Goal: Information Seeking & Learning: Learn about a topic

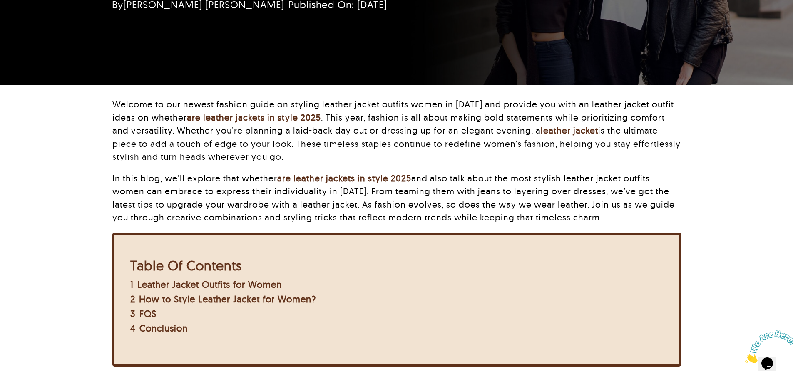
drag, startPoint x: 421, startPoint y: 189, endPoint x: 468, endPoint y: 201, distance: 47.9
click at [422, 189] on p "In this blog, we’ll explore that whether are leather jackets in style 2025 and …" at bounding box center [396, 198] width 568 height 52
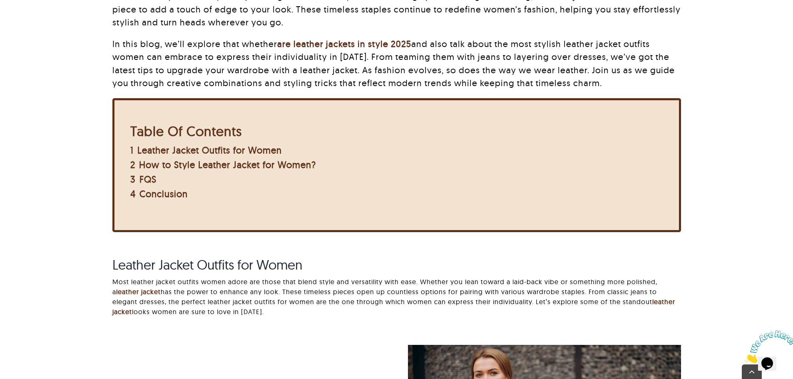
scroll to position [375, 0]
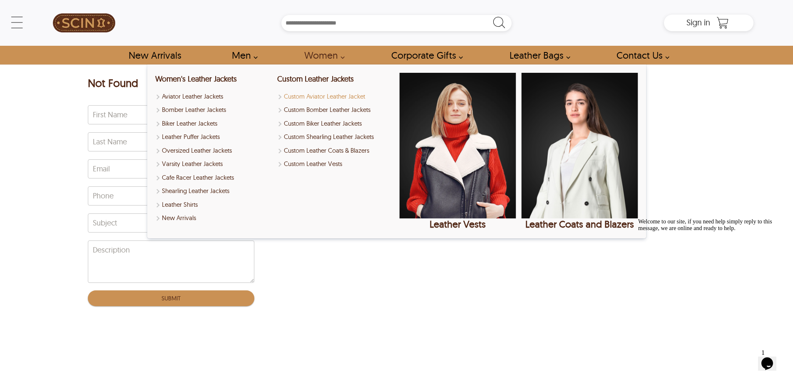
click at [318, 97] on link "Custom Aviator Leather Jacket" at bounding box center [335, 97] width 117 height 10
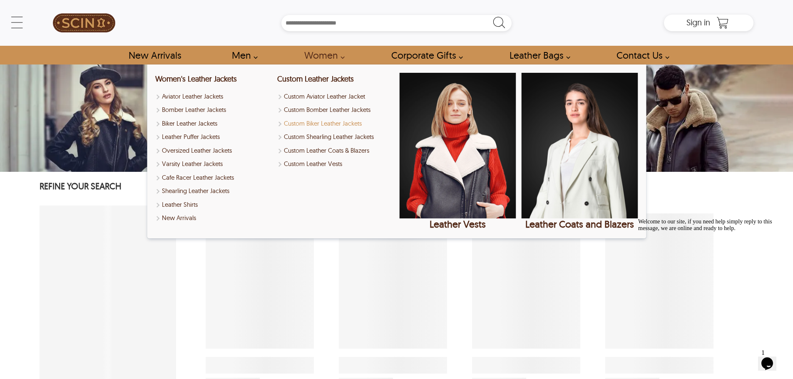
click at [299, 125] on link "Custom Biker Leather Jackets" at bounding box center [335, 124] width 117 height 10
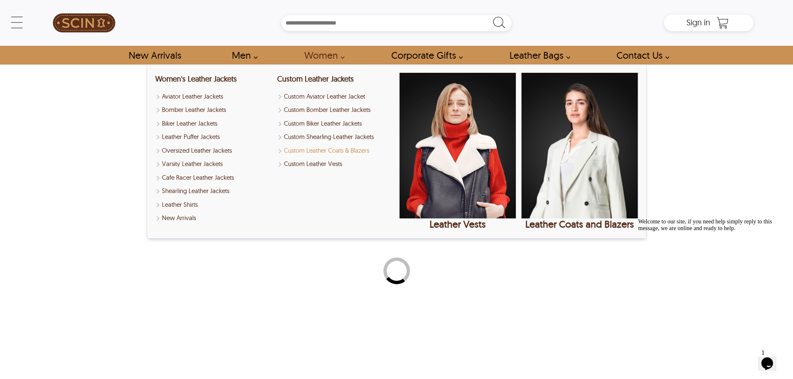
click at [299, 146] on link "Custom Leather Coats & Blazers" at bounding box center [335, 151] width 117 height 10
click at [295, 158] on div "Custom Leather Jackets Custom Aviator Leather Jacket Custom Bomber Leather Jack…" at bounding box center [335, 151] width 117 height 157
click at [293, 165] on link "Custom Leather Vests" at bounding box center [335, 164] width 117 height 10
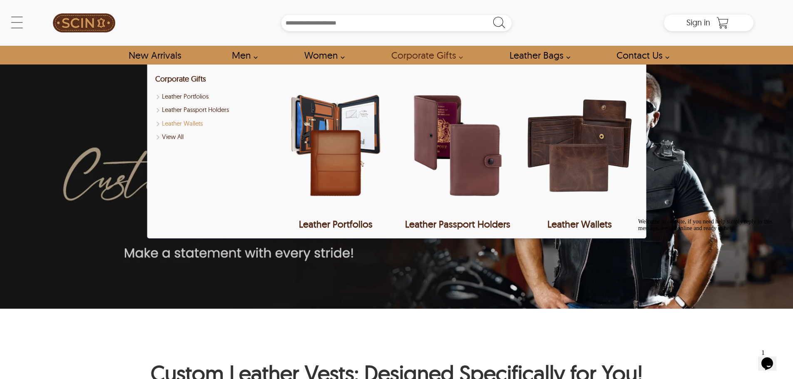
click at [198, 119] on link "Leather Wallets" at bounding box center [213, 124] width 117 height 10
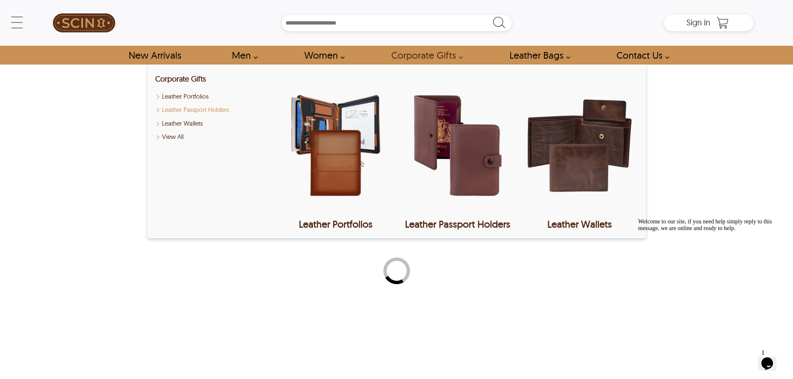
click at [196, 111] on link "Leather Passport Holders" at bounding box center [213, 110] width 117 height 10
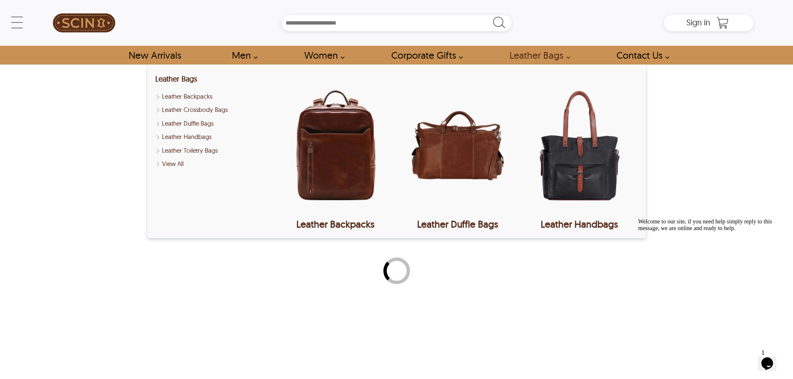
select select "********"
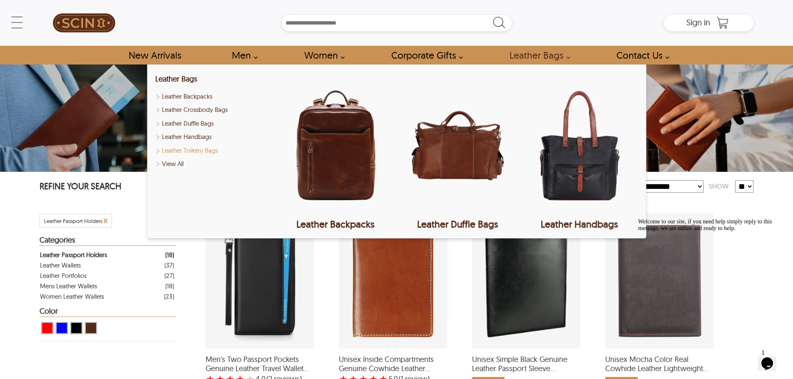
click at [172, 146] on link "Leather Toiletry Bags" at bounding box center [213, 151] width 117 height 10
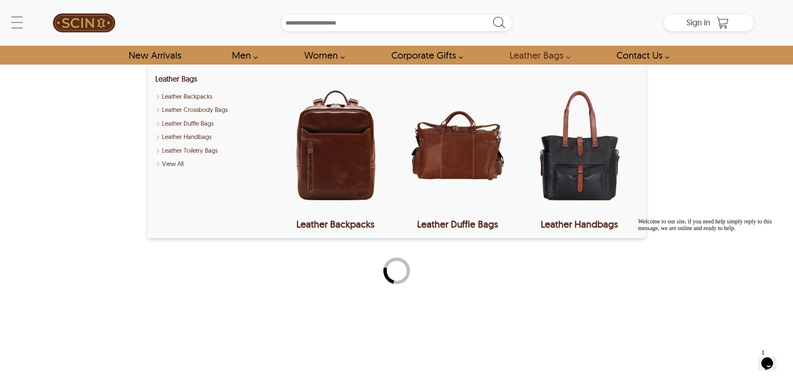
select select "********"
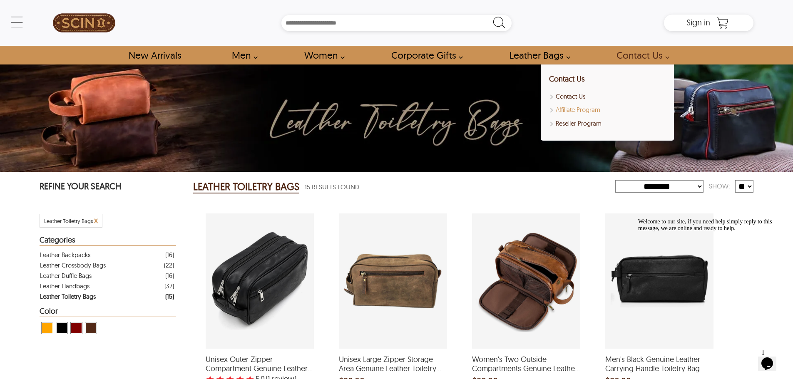
click at [570, 111] on link "Affiliate Program" at bounding box center [607, 110] width 117 height 10
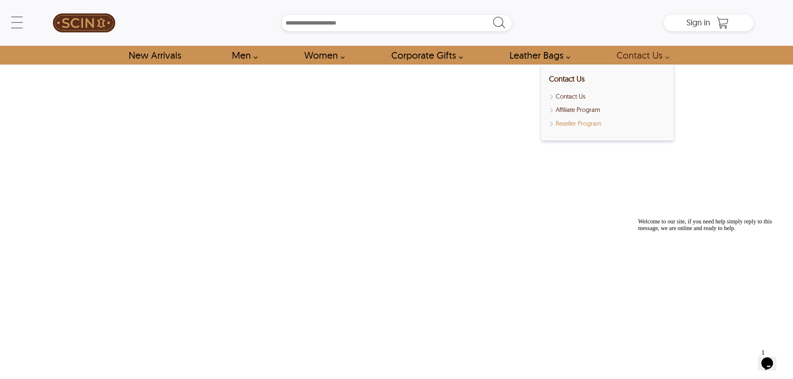
click at [563, 124] on link "Reseller Program" at bounding box center [607, 124] width 117 height 10
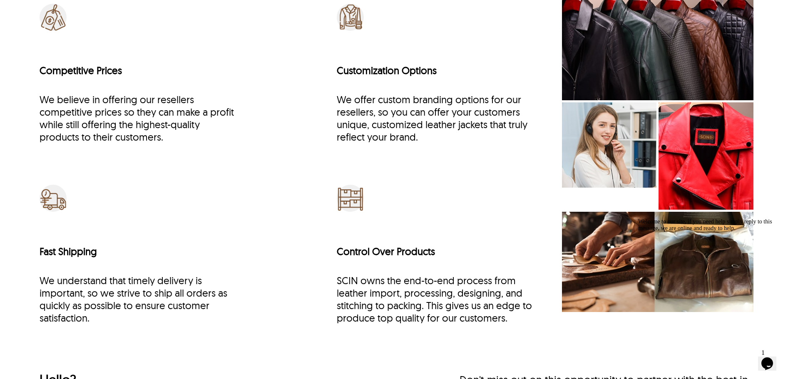
scroll to position [3079, 0]
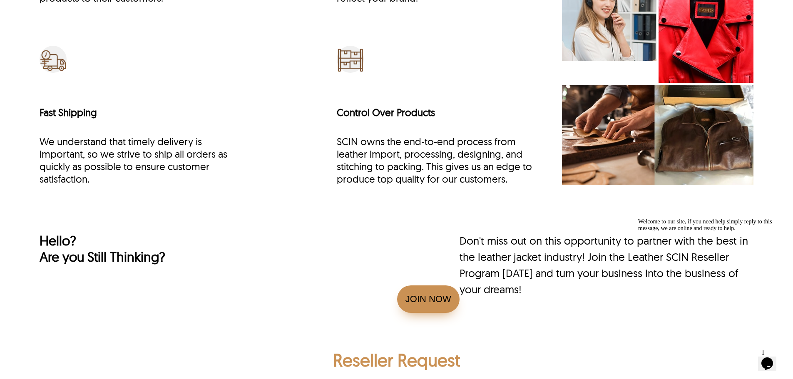
click at [619, 164] on img at bounding box center [657, 135] width 191 height 100
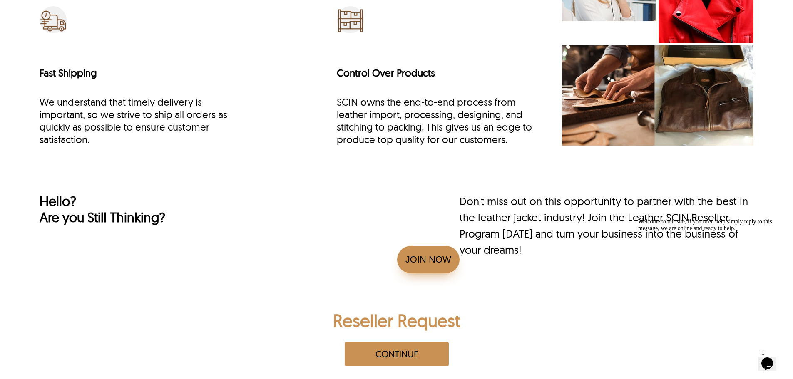
scroll to position [3121, 0]
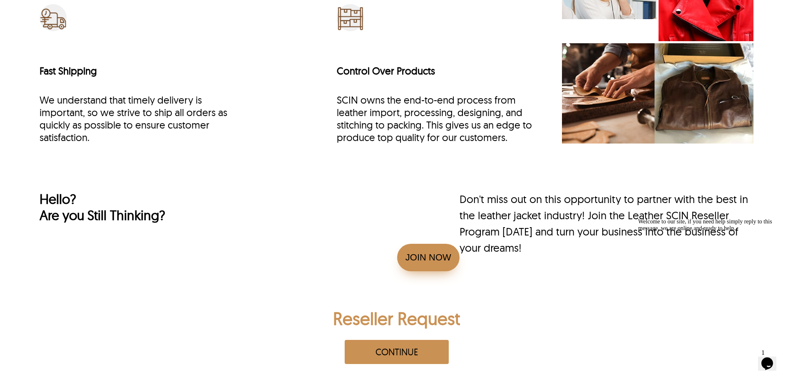
click at [422, 253] on link "Join Now" at bounding box center [428, 257] width 62 height 27
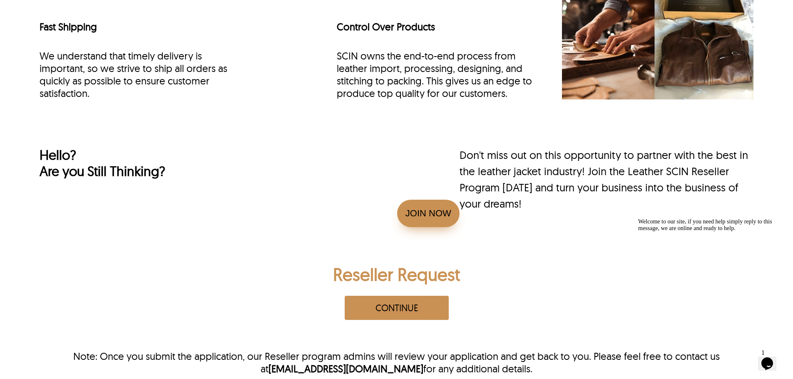
scroll to position [3246, 0]
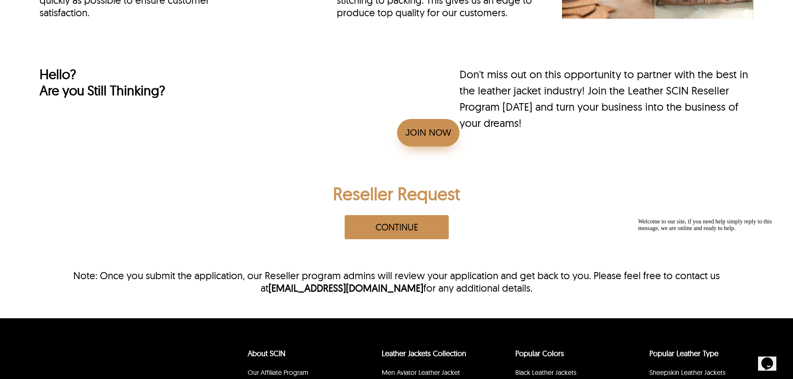
click at [369, 229] on button "Continue" at bounding box center [397, 227] width 104 height 24
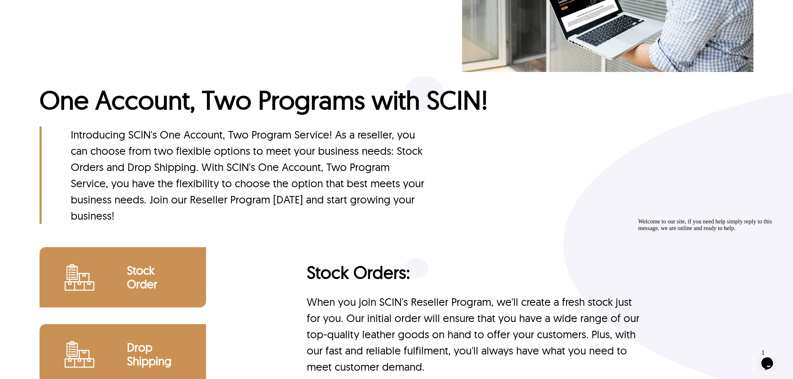
scroll to position [2330, 0]
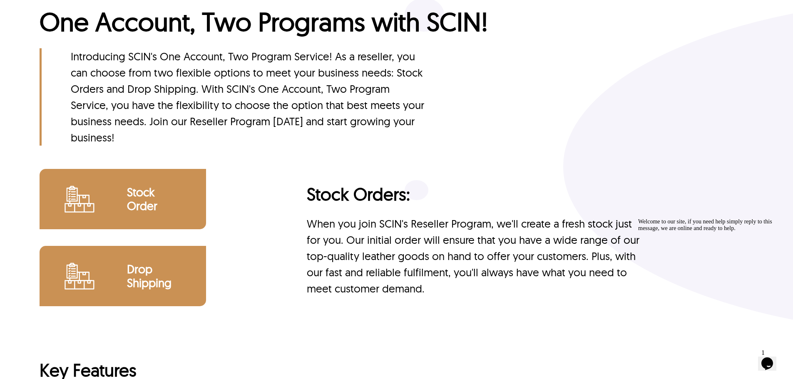
click at [142, 199] on h2 "Order" at bounding box center [166, 206] width 79 height 14
click at [132, 247] on div "Drop Shipping" at bounding box center [123, 276] width 166 height 60
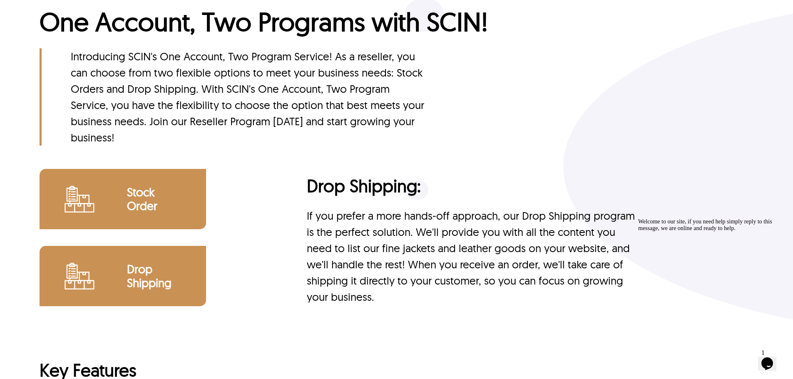
click at [159, 207] on h2 "Order" at bounding box center [166, 206] width 79 height 14
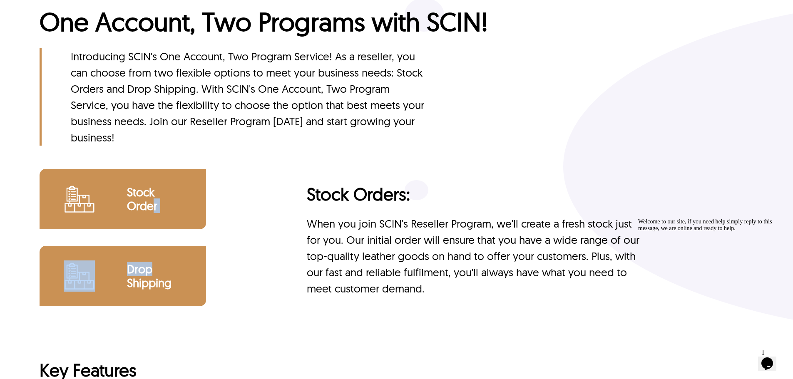
click at [151, 246] on div "Stock Order Drop Shipping" at bounding box center [159, 246] width 238 height 154
click at [134, 252] on div "Drop Shipping" at bounding box center [123, 276] width 166 height 60
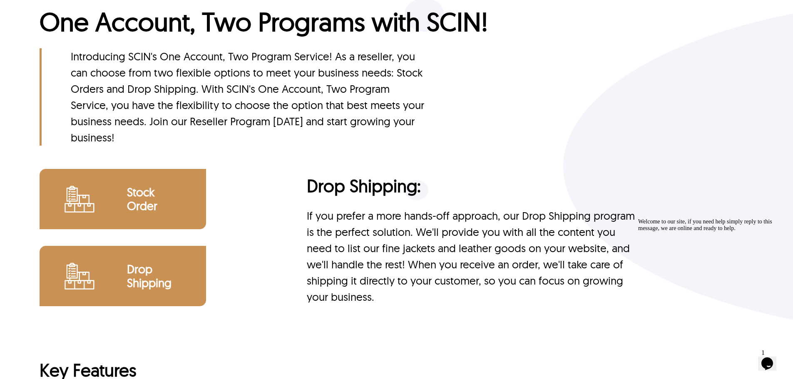
click at [153, 211] on h2 "Order" at bounding box center [166, 206] width 79 height 14
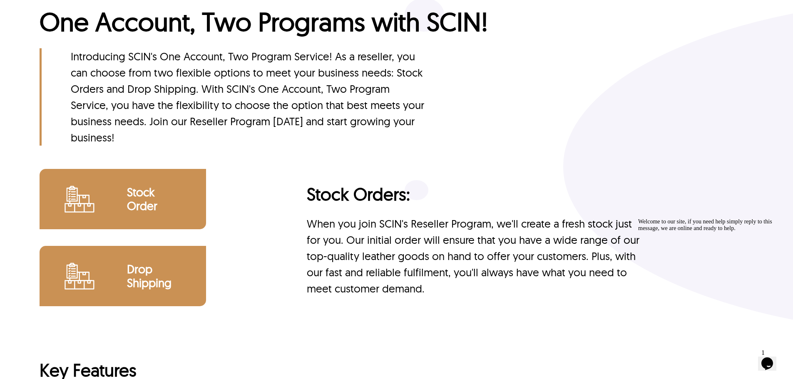
click at [153, 259] on div "Drop Shipping" at bounding box center [123, 276] width 166 height 60
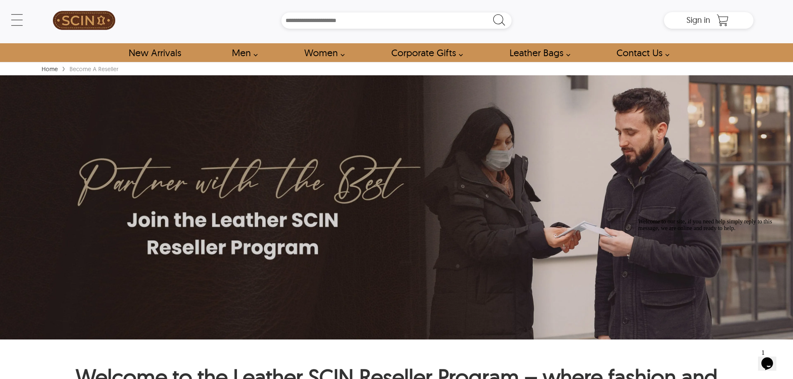
scroll to position [0, 0]
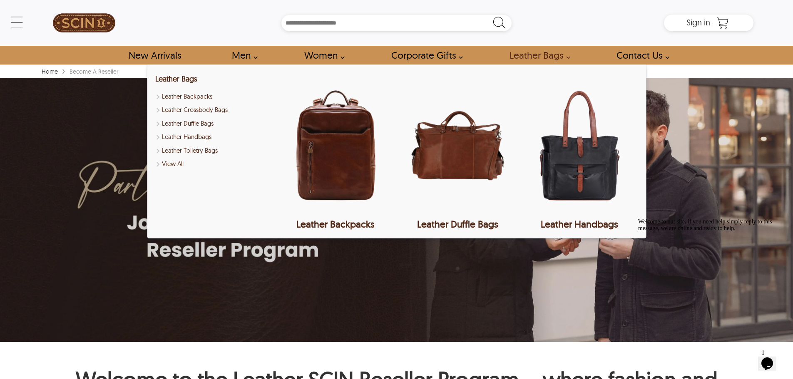
click at [526, 53] on link "Leather Bags" at bounding box center [537, 55] width 75 height 19
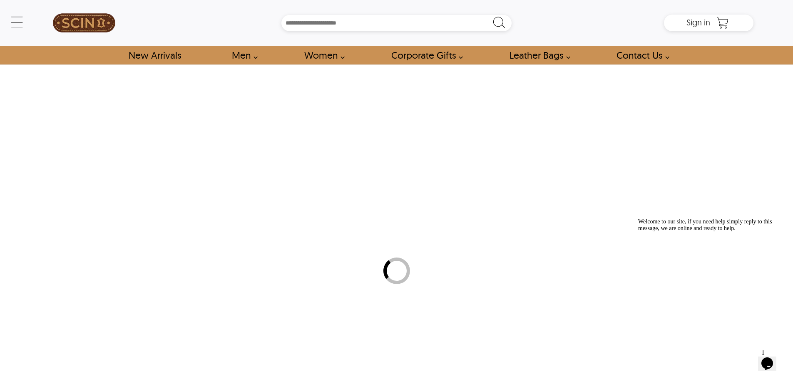
select select "********"
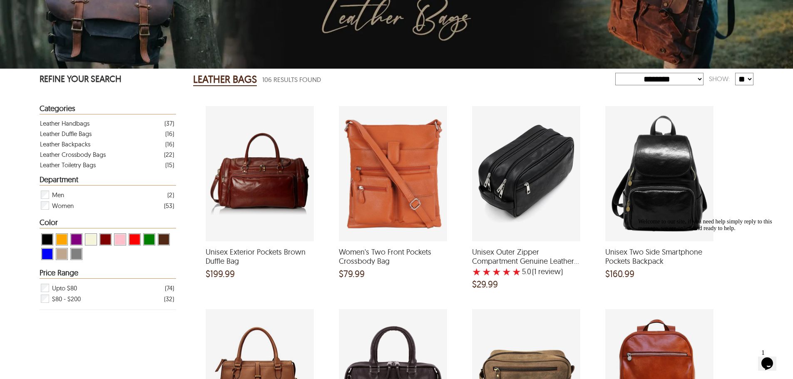
scroll to position [125, 0]
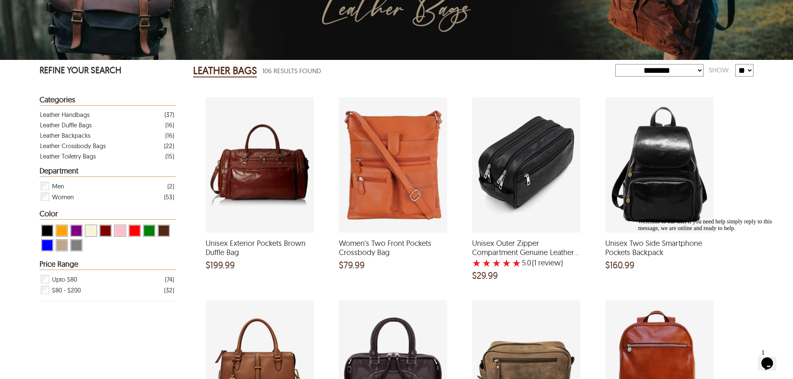
click at [259, 143] on div "Unisex Exterior Pockets Brown Duffle Bag and a price of $199.99" at bounding box center [260, 164] width 108 height 135
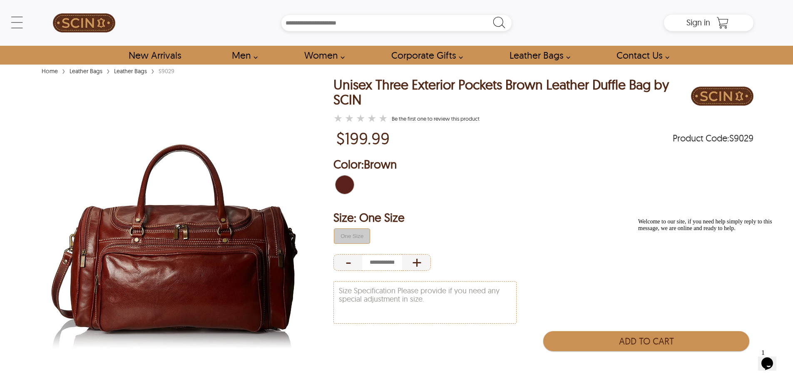
click at [97, 22] on img at bounding box center [84, 22] width 62 height 37
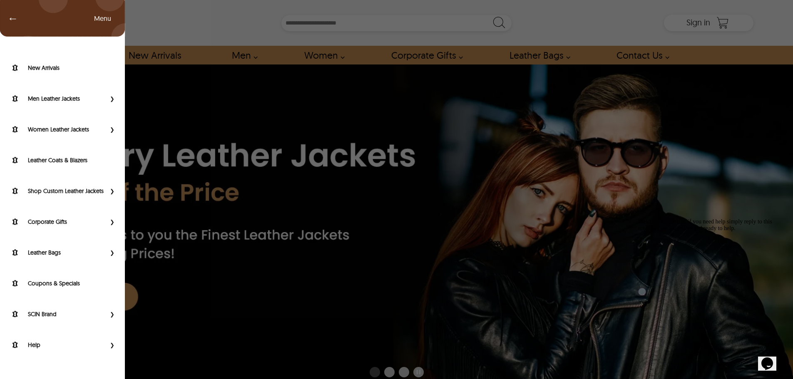
click at [40, 26] on div "← Menu New Arrivals Men Leather Jackets Aviator Leather Jackets Bomber Leather …" at bounding box center [397, 23] width 714 height 46
click at [47, 136] on div "Women Leather Jackets" at bounding box center [62, 131] width 125 height 31
click at [109, 129] on span "Primary Side Menu" at bounding box center [111, 129] width 11 height 8
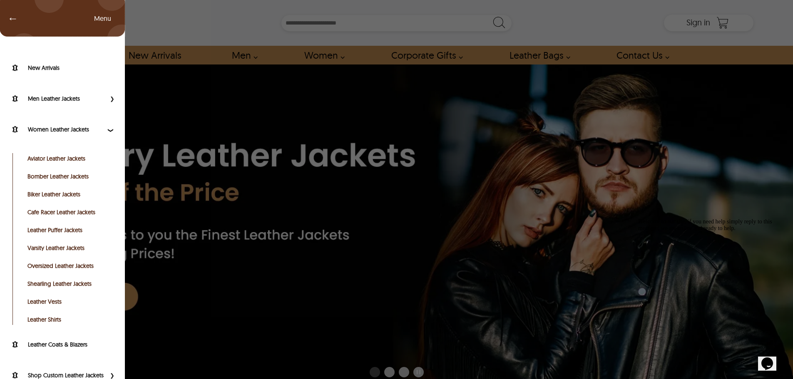
click at [68, 156] on link "Aviator Leather Jackets" at bounding box center [69, 158] width 84 height 8
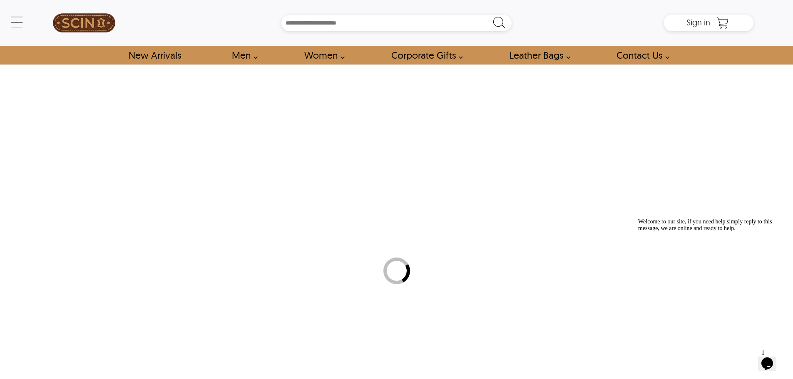
select select "********"
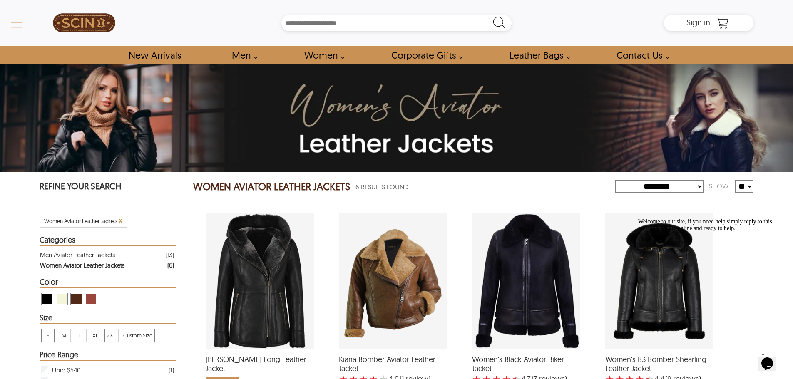
click at [40, 19] on div "← Menu New Arrivals Men Leather Jackets Aviator Leather Jackets Bomber Leather …" at bounding box center [397, 23] width 714 height 46
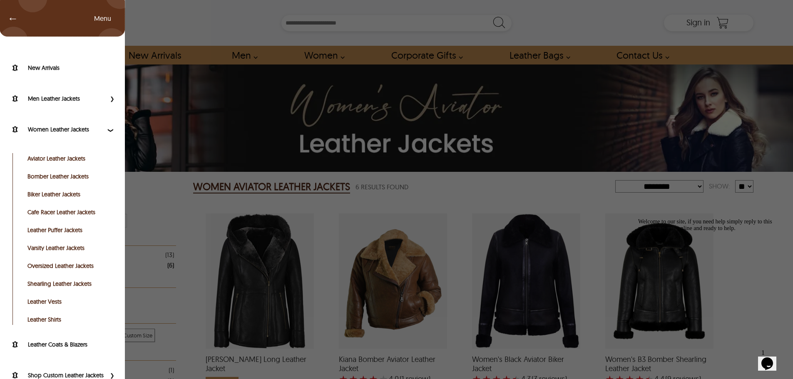
click at [62, 215] on link "Cafe Racer Leather Jackets" at bounding box center [69, 212] width 84 height 8
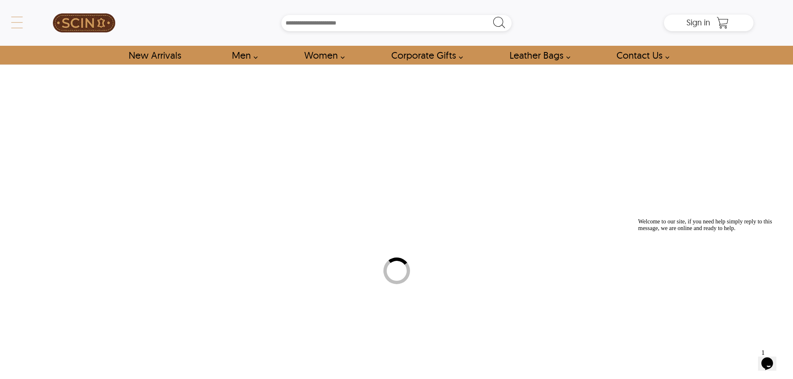
select select "********"
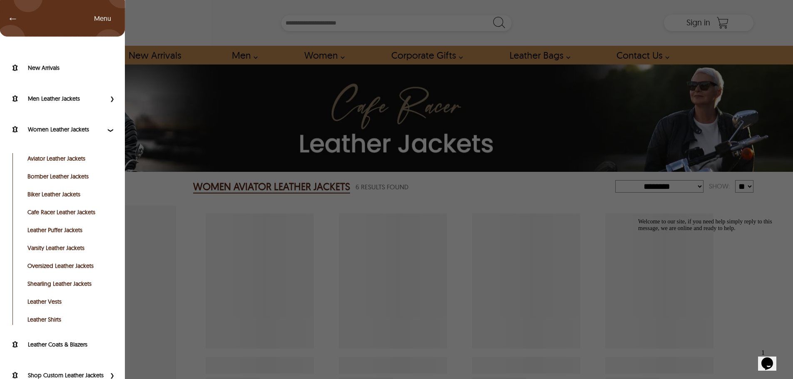
click at [40, 19] on div "← Menu New Arrivals Men Leather Jackets Aviator Leather Jackets Bomber Leather …" at bounding box center [397, 23] width 714 height 46
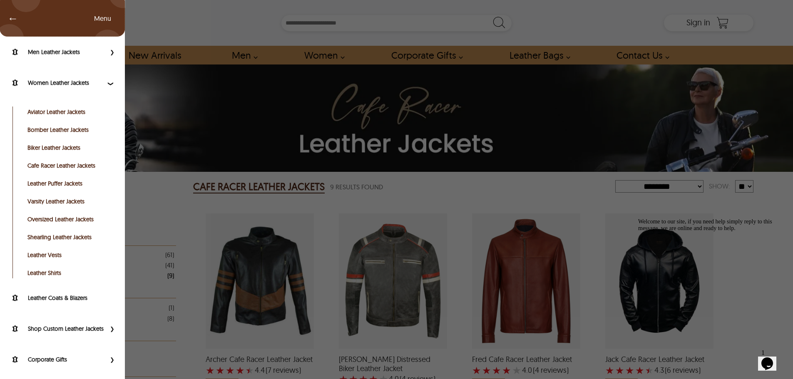
scroll to position [125, 0]
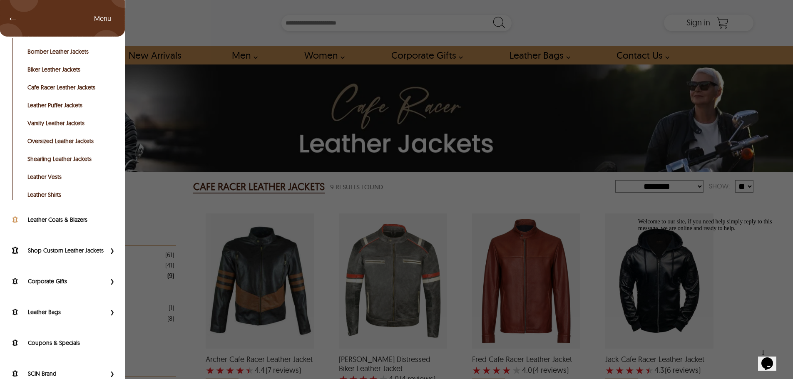
click at [88, 224] on link "Leather Coats & Blazers" at bounding box center [62, 220] width 108 height 10
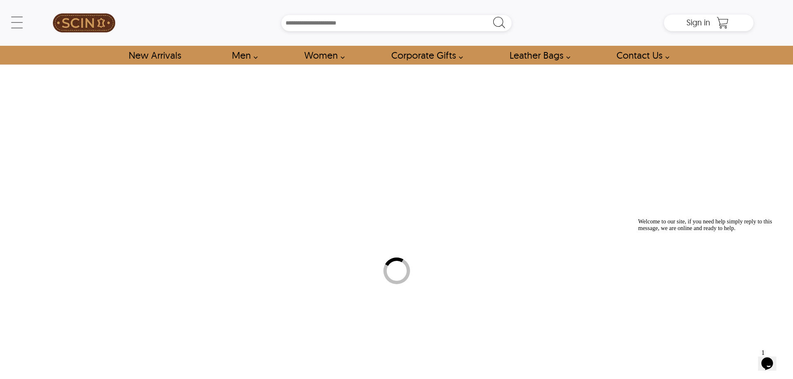
select select "********"
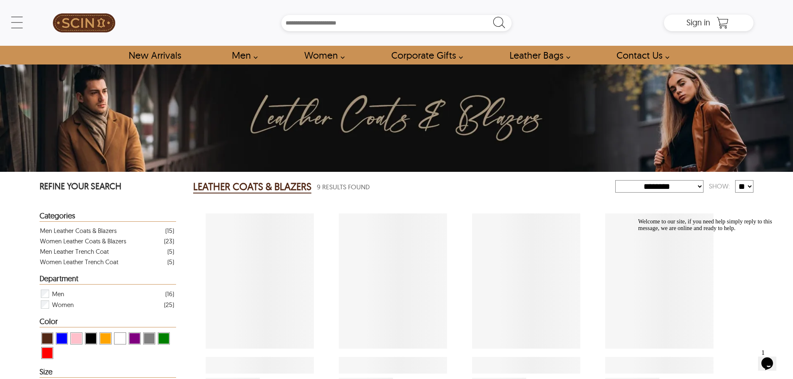
click at [14, 25] on icon at bounding box center [17, 22] width 17 height 17
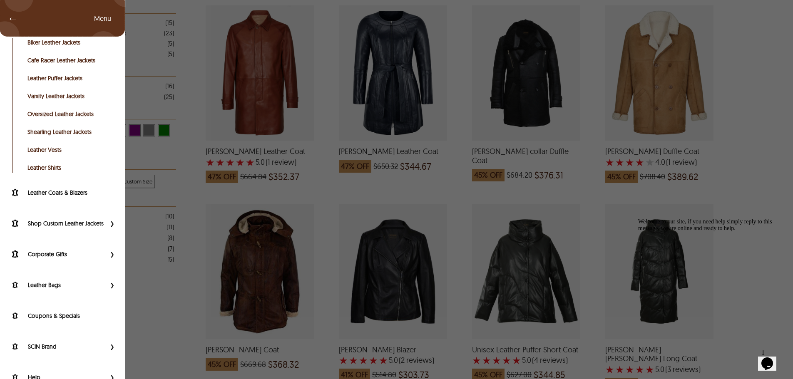
scroll to position [178, 0]
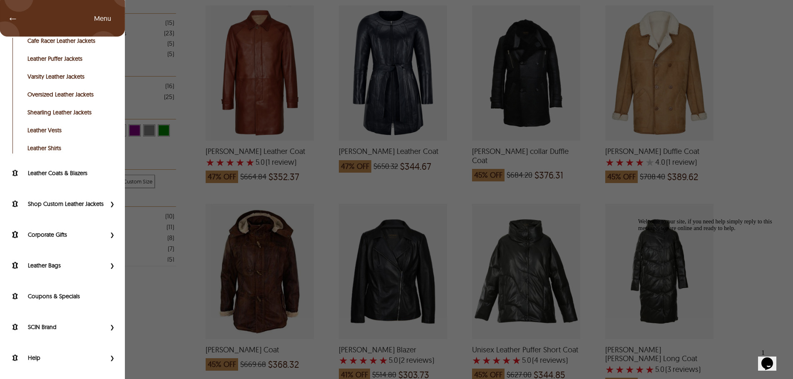
click at [107, 193] on div "Shop Custom Leather Jackets" at bounding box center [62, 206] width 125 height 31
drag, startPoint x: 106, startPoint y: 197, endPoint x: 99, endPoint y: 211, distance: 15.4
click at [106, 200] on span "Primary Side Menu" at bounding box center [111, 204] width 11 height 8
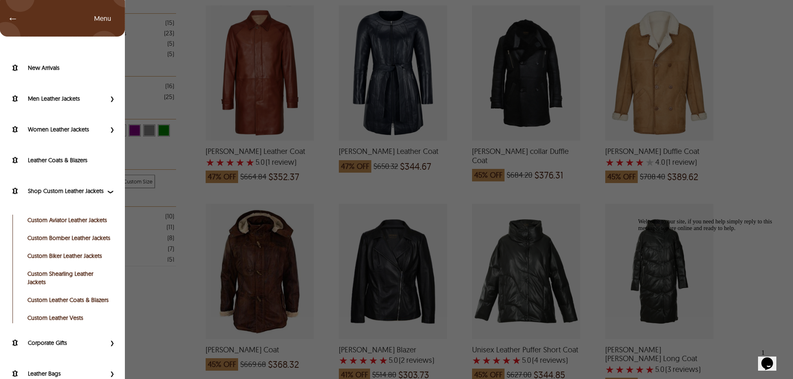
click at [73, 224] on link "Custom Aviator Leather Jackets" at bounding box center [69, 220] width 84 height 8
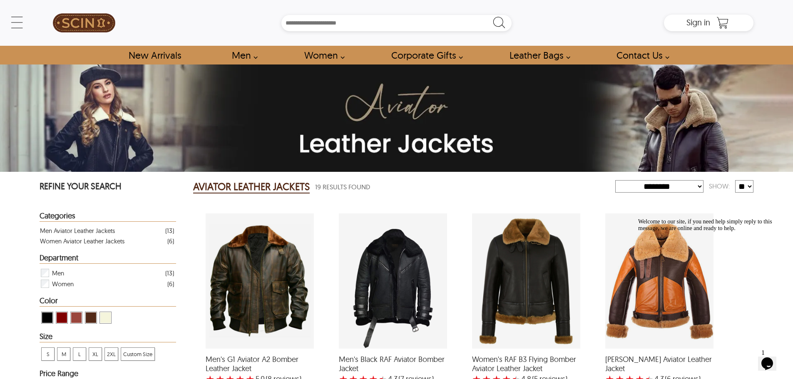
click at [82, 22] on img at bounding box center [84, 22] width 62 height 37
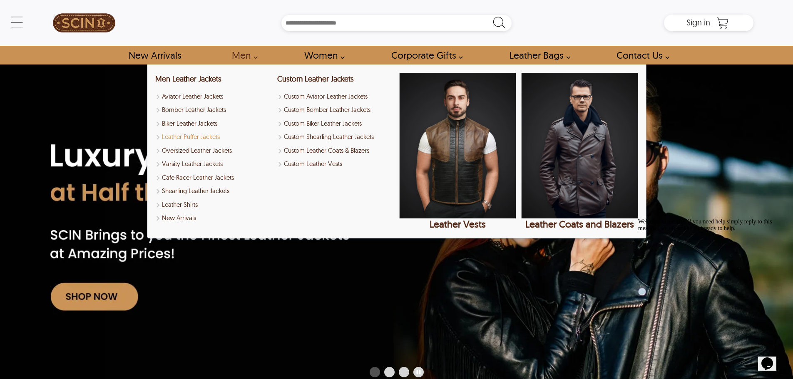
click at [190, 139] on link "Leather Puffer Jackets" at bounding box center [213, 137] width 117 height 10
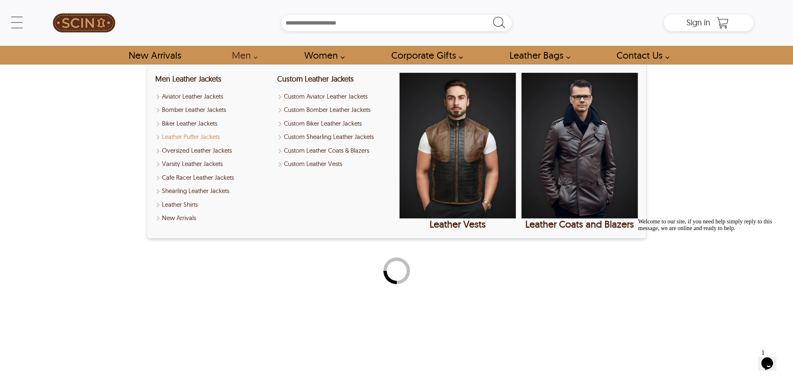
select select "********"
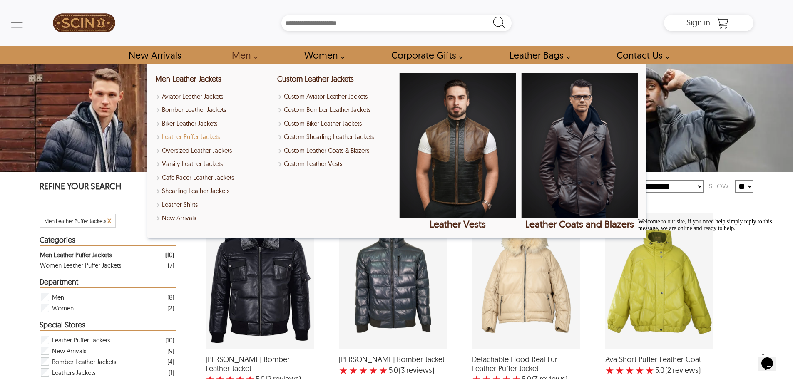
click at [159, 139] on link "Leather Puffer Jackets" at bounding box center [213, 137] width 117 height 10
click at [158, 149] on link "Oversized Leather Jackets" at bounding box center [213, 151] width 117 height 10
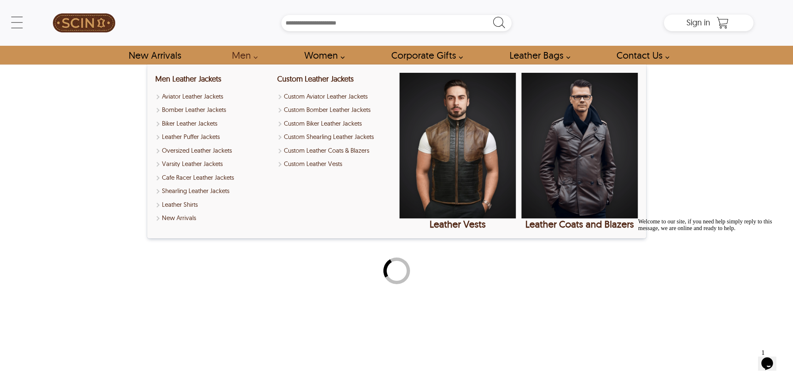
select select "********"
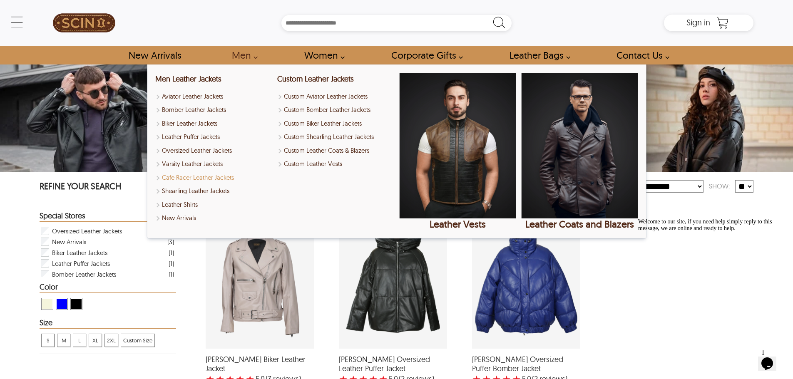
click at [169, 181] on link "Cafe Racer Leather Jackets" at bounding box center [213, 178] width 117 height 10
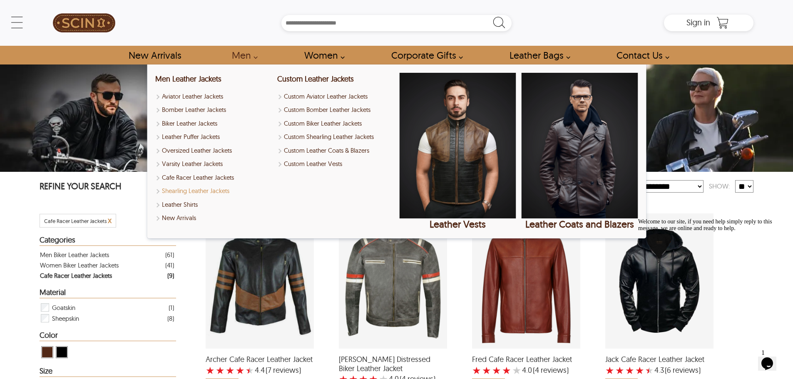
click at [168, 193] on link "Shearling Leather Jackets" at bounding box center [213, 191] width 117 height 10
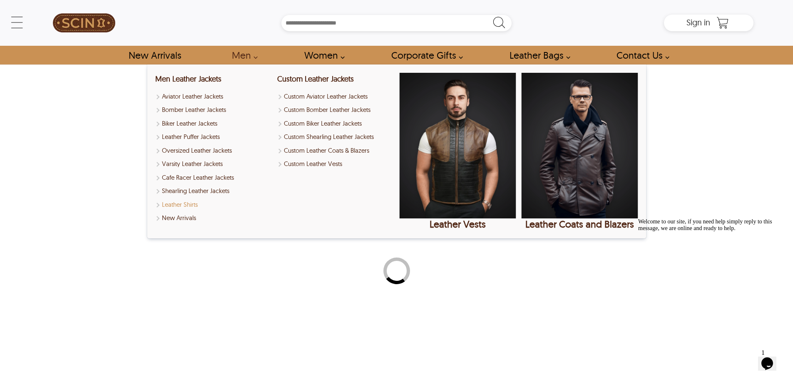
click at [168, 208] on link "Leather Shirts" at bounding box center [213, 205] width 117 height 10
click at [165, 218] on link "New Arrivals" at bounding box center [213, 218] width 117 height 10
click at [169, 204] on link "Leather Shirts" at bounding box center [213, 205] width 117 height 10
select select "********"
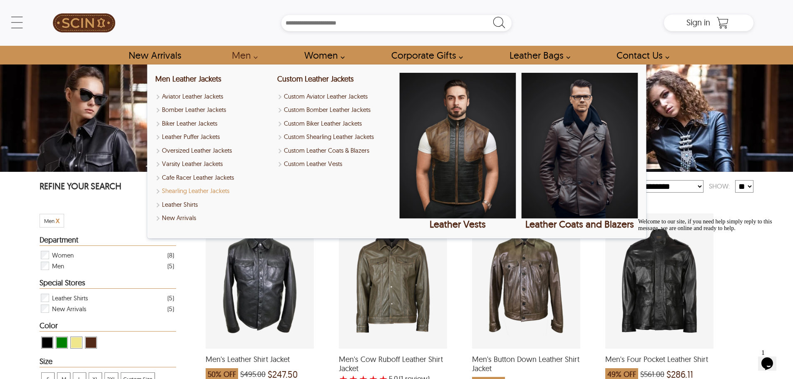
click at [170, 192] on link "Shearling Leather Jackets" at bounding box center [213, 191] width 117 height 10
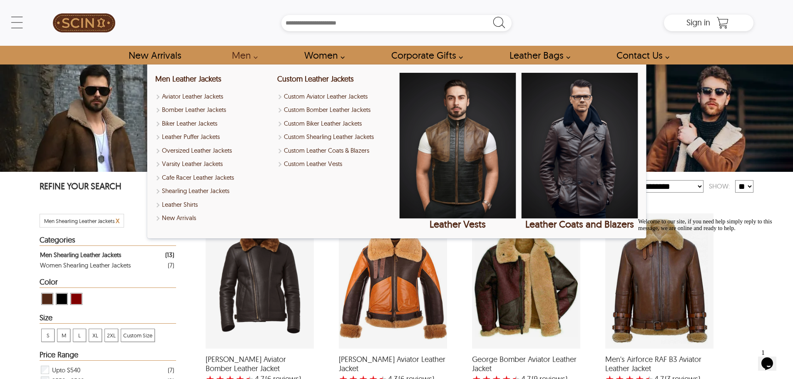
click at [308, 170] on div "Custom Leather Jackets Custom Aviator Leather Jackets Custom Bomber Leather Jac…" at bounding box center [335, 151] width 117 height 157
click at [308, 165] on link "Custom Leather Vests" at bounding box center [335, 164] width 117 height 10
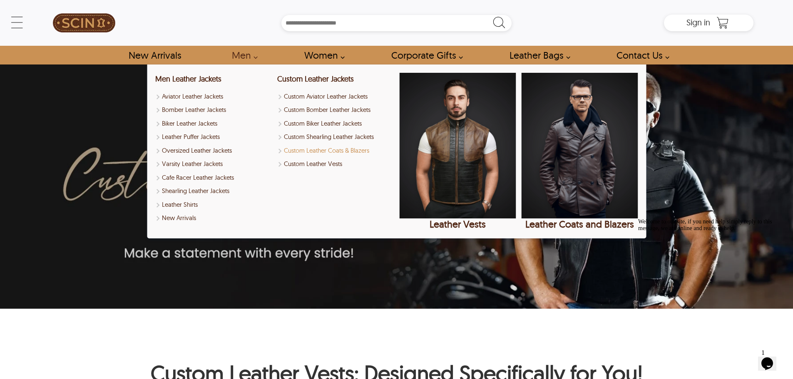
click at [305, 149] on link "Custom Leather Coats & Blazers" at bounding box center [335, 151] width 117 height 10
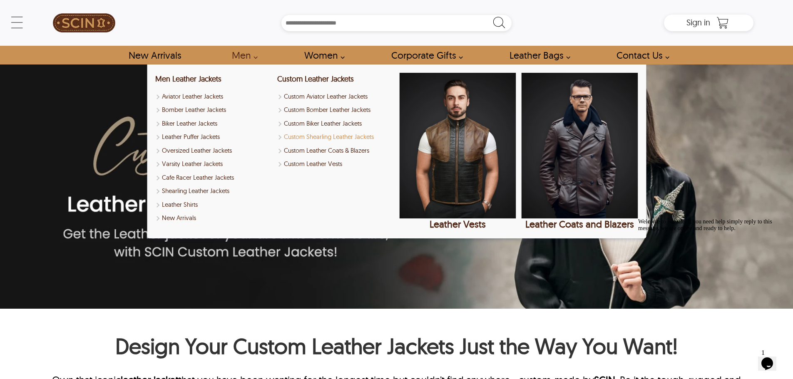
click at [303, 134] on link "Custom Shearling Leather Jackets" at bounding box center [335, 137] width 117 height 10
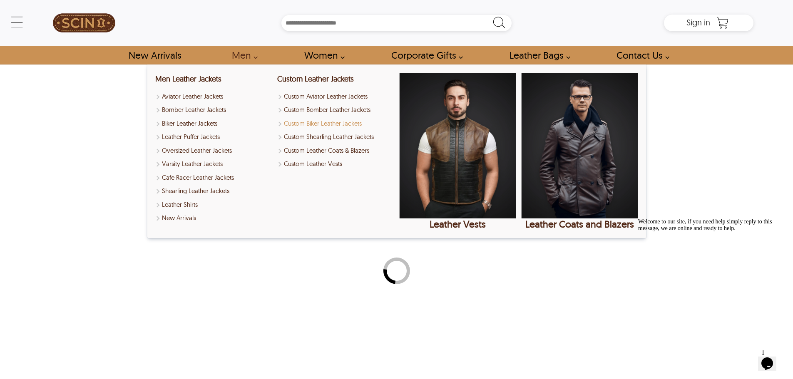
click at [300, 119] on link "Custom Biker Leather Jackets" at bounding box center [335, 124] width 117 height 10
click at [298, 106] on link "Custom Bomber Leather Jackets" at bounding box center [335, 110] width 117 height 10
click at [298, 101] on link "Custom Aviator Leather Jackets" at bounding box center [335, 97] width 117 height 10
select select "********"
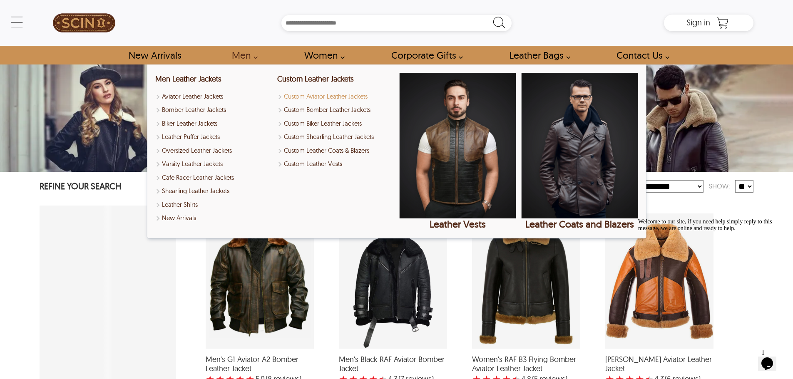
click at [299, 97] on link "Custom Aviator Leather Jackets" at bounding box center [335, 97] width 117 height 10
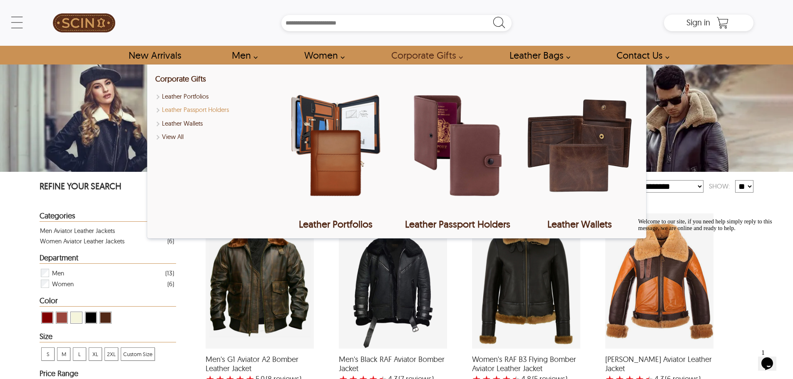
click at [191, 111] on link "Leather Passport Holders" at bounding box center [213, 110] width 117 height 10
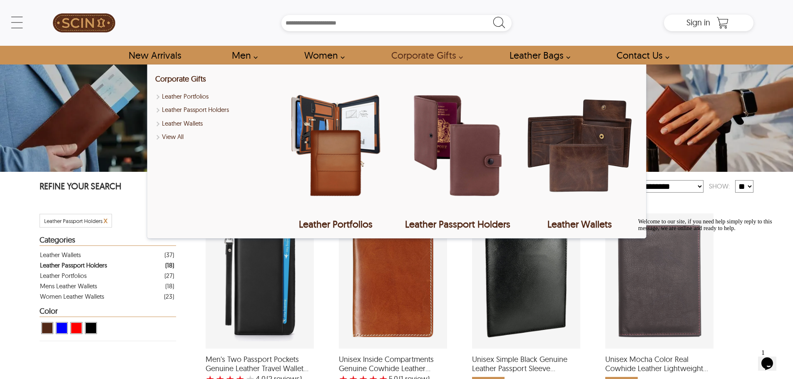
click at [176, 129] on div "Corporate Gifts Leather Portfolios Leather Passport Holders Leather Wallets Vie…" at bounding box center [213, 151] width 117 height 157
click at [176, 128] on link "Leather Wallets" at bounding box center [213, 124] width 117 height 10
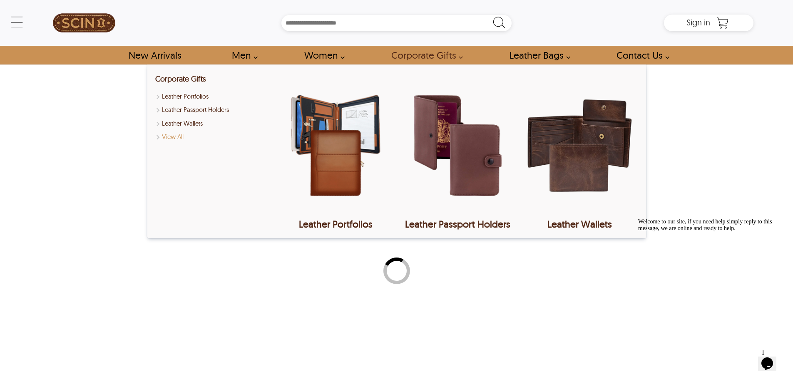
click at [169, 136] on link "View All" at bounding box center [213, 137] width 117 height 10
click at [394, 297] on div at bounding box center [396, 270] width 793 height 379
select select "********"
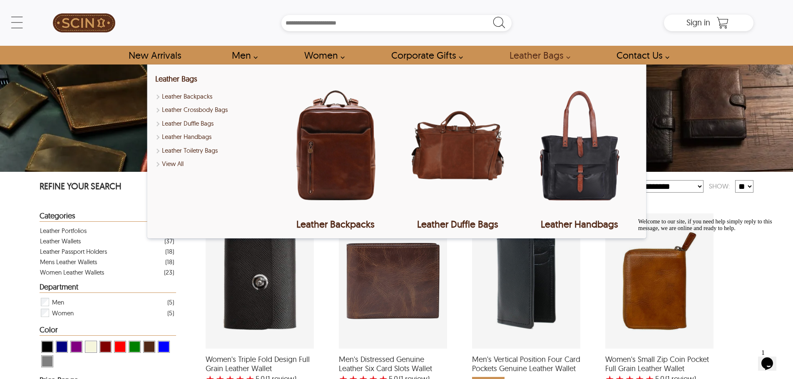
click at [560, 55] on link "Leather Bags" at bounding box center [537, 55] width 75 height 19
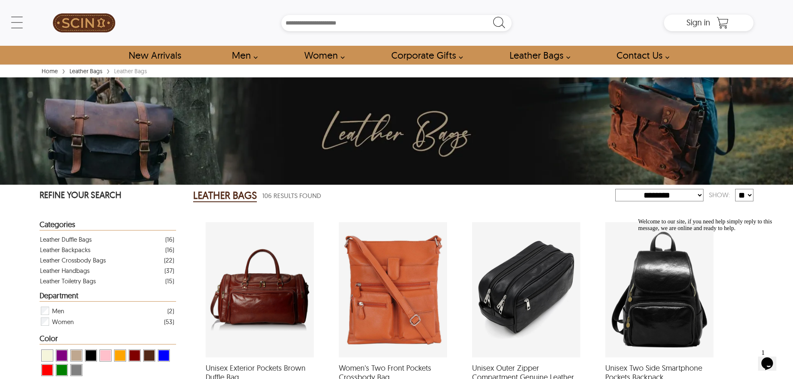
click at [120, 71] on div "Leather Bags" at bounding box center [130, 71] width 37 height 8
click at [78, 23] on img at bounding box center [84, 22] width 62 height 37
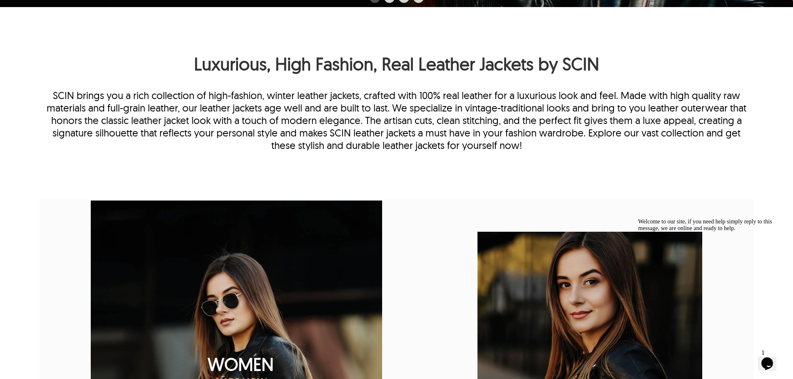
scroll to position [541, 0]
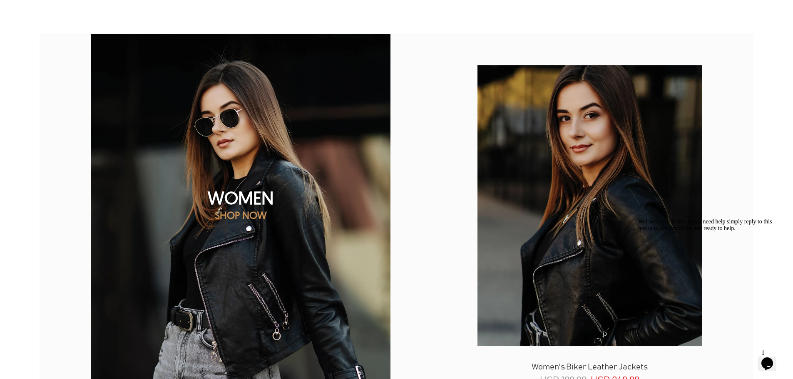
click at [304, 163] on img at bounding box center [237, 216] width 350 height 437
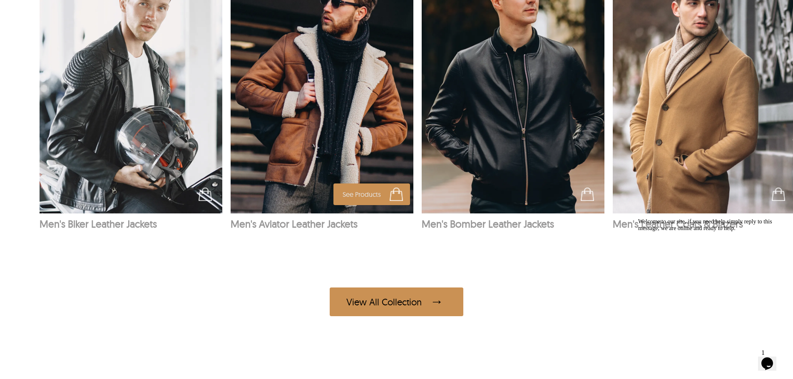
click at [349, 192] on span "See Products" at bounding box center [371, 195] width 77 height 22
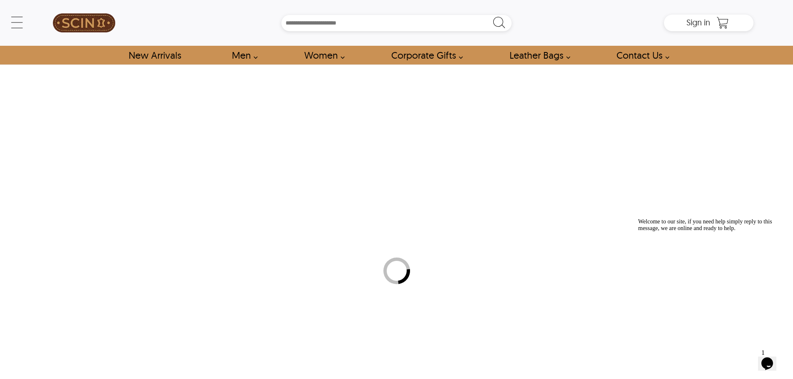
select select "********"
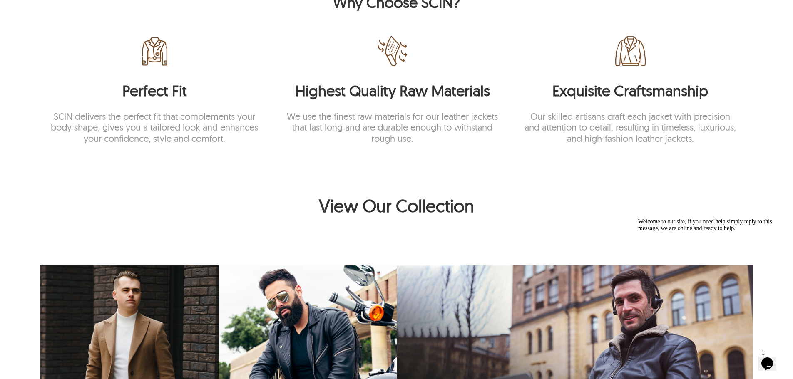
scroll to position [3292, 0]
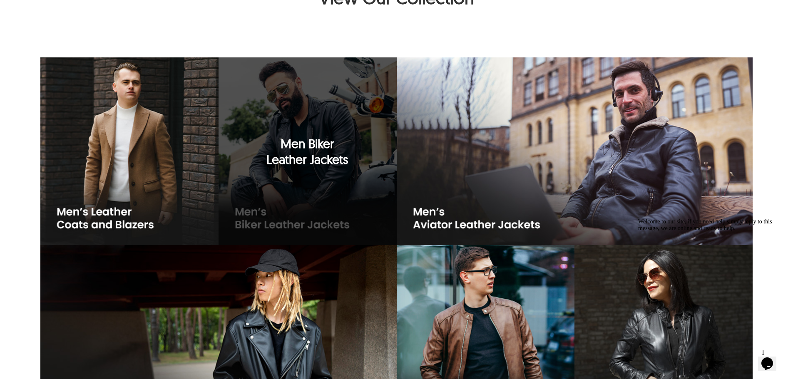
click at [319, 181] on div "Men Biker Leather Jackets" at bounding box center [307, 151] width 178 height 188
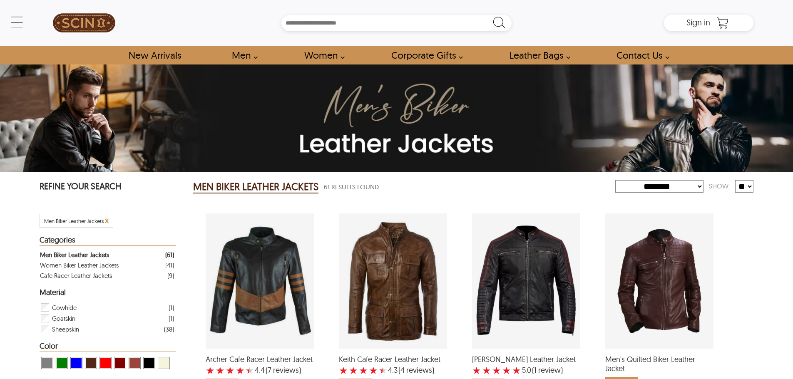
select select "********"
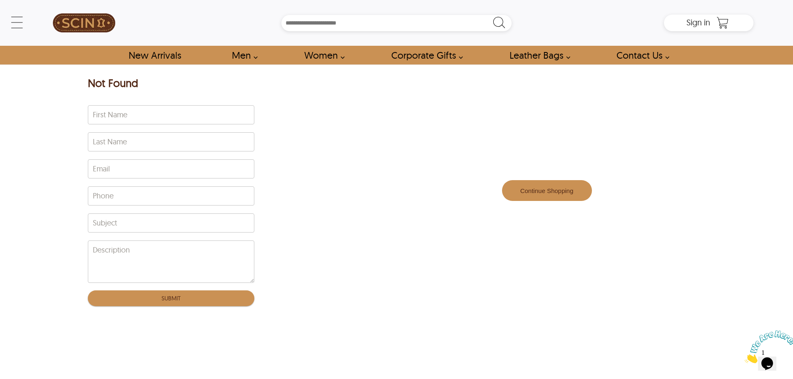
click at [60, 18] on img at bounding box center [84, 22] width 62 height 37
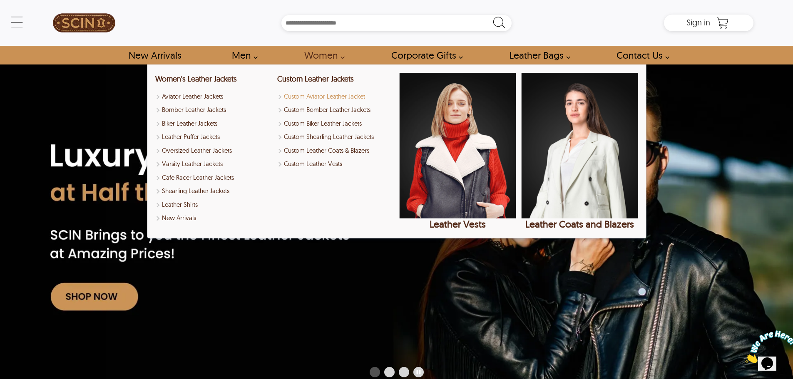
click at [310, 97] on link "Custom Aviator Leather Jacket" at bounding box center [335, 97] width 117 height 10
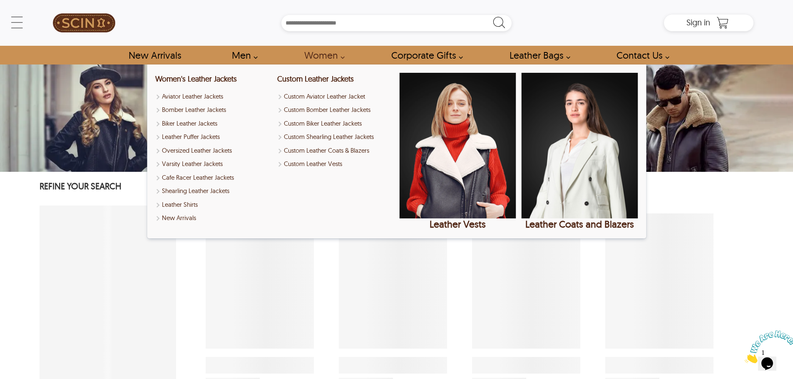
select select "********"
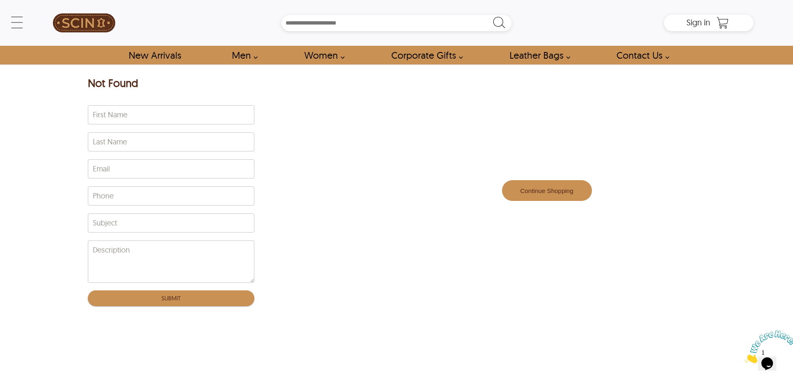
click at [94, 30] on img at bounding box center [84, 22] width 62 height 37
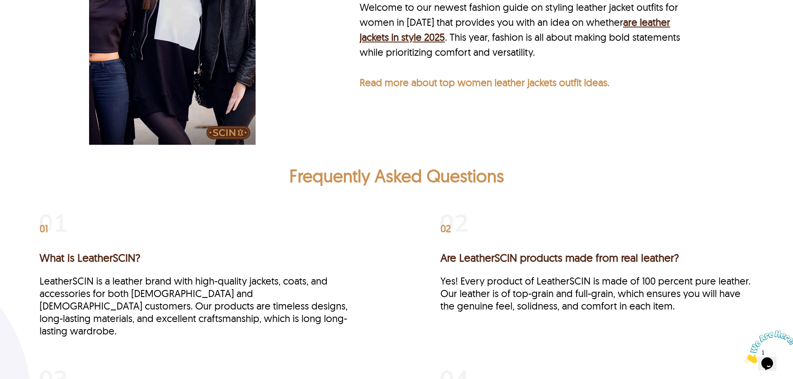
scroll to position [4286, 0]
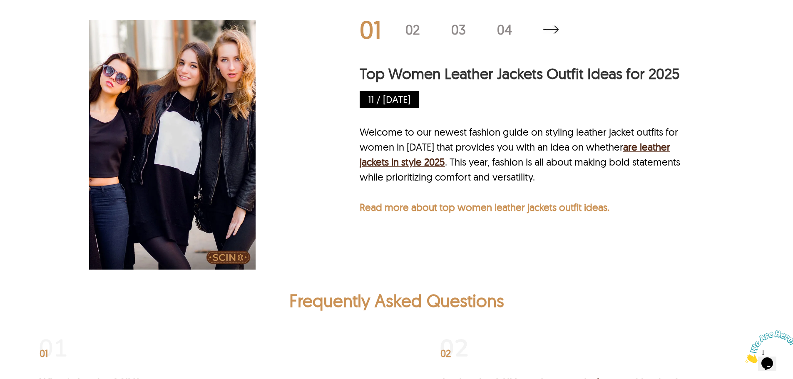
click at [390, 213] on p "Read more about top women leather jackets outfit ideas." at bounding box center [485, 207] width 250 height 12
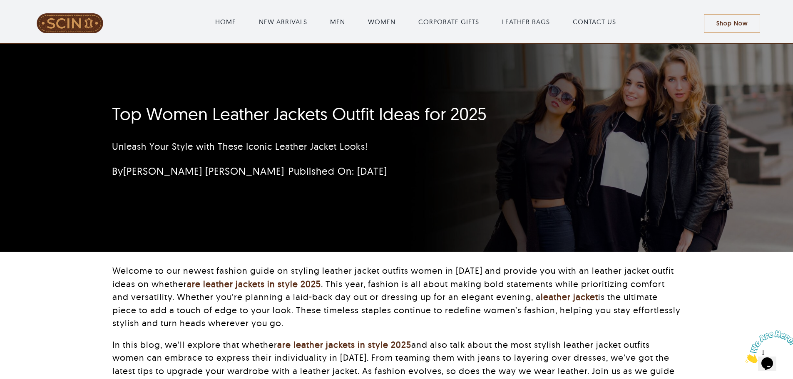
click at [370, 240] on div "Top Women Leather Jackets Outfit Ideas for 2025 Unleash Your Style with These I…" at bounding box center [396, 148] width 591 height 208
click at [375, 250] on div "Top Women Leather Jackets Outfit Ideas for 2025 Unleash Your Style with These I…" at bounding box center [396, 148] width 591 height 208
click at [62, 21] on span at bounding box center [69, 23] width 115 height 20
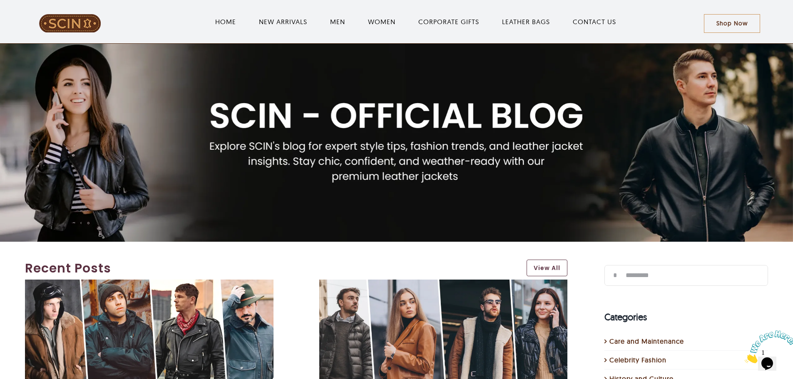
click at [62, 28] on img "LeatherSCIN" at bounding box center [70, 23] width 62 height 19
